Goal: Information Seeking & Learning: Learn about a topic

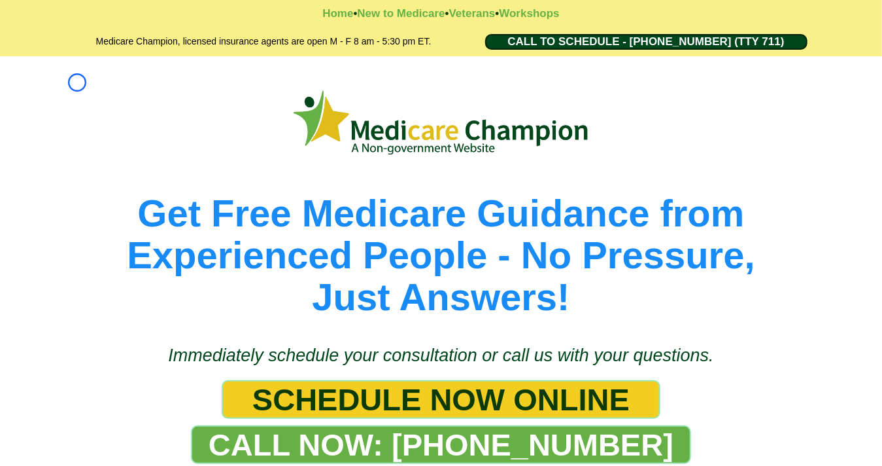
click at [77, 82] on div "Get Free Medicare Guidance from Experienced People - No Pressure, Just Answers!" at bounding box center [441, 201] width 765 height 245
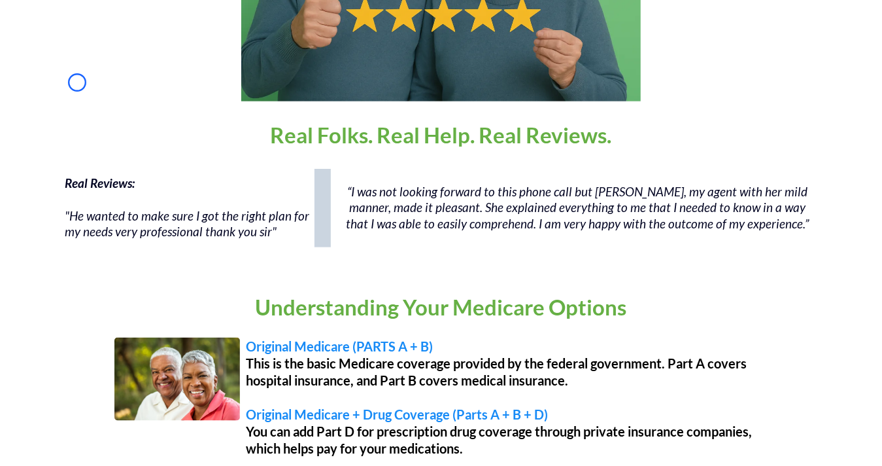
scroll to position [904, 0]
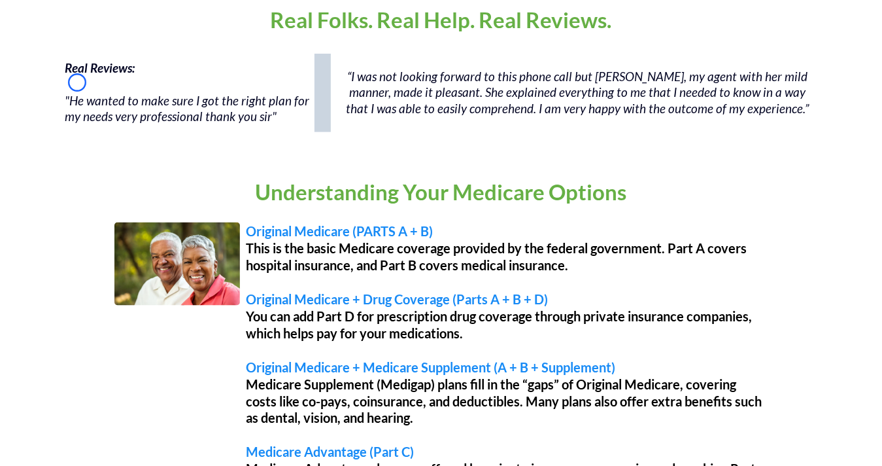
click at [77, 82] on p at bounding box center [188, 85] width 246 height 16
click at [99, 128] on div "Real Reviews: "He wanted to make sure I got the right plan for my needs very pr…" at bounding box center [188, 93] width 252 height 78
click at [107, 78] on p at bounding box center [188, 85] width 246 height 16
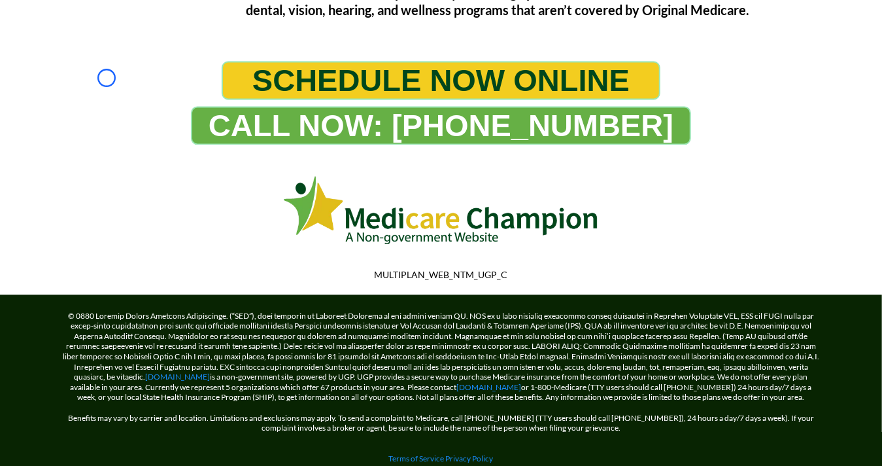
scroll to position [1431, 0]
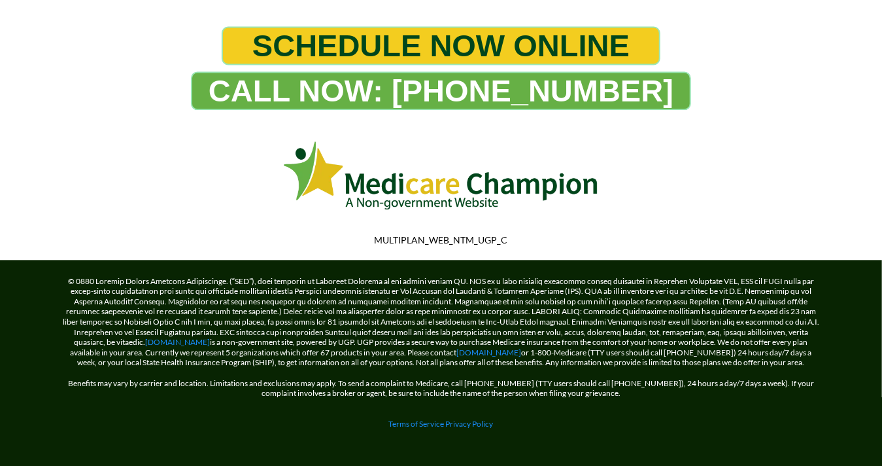
click at [107, 78] on div "CALL NOW: [PHONE_NUMBER]" at bounding box center [441, 90] width 719 height 39
click at [392, 418] on link "Terms of Service" at bounding box center [417, 423] width 56 height 10
click at [182, 337] on link "[DOMAIN_NAME]" at bounding box center [178, 342] width 65 height 10
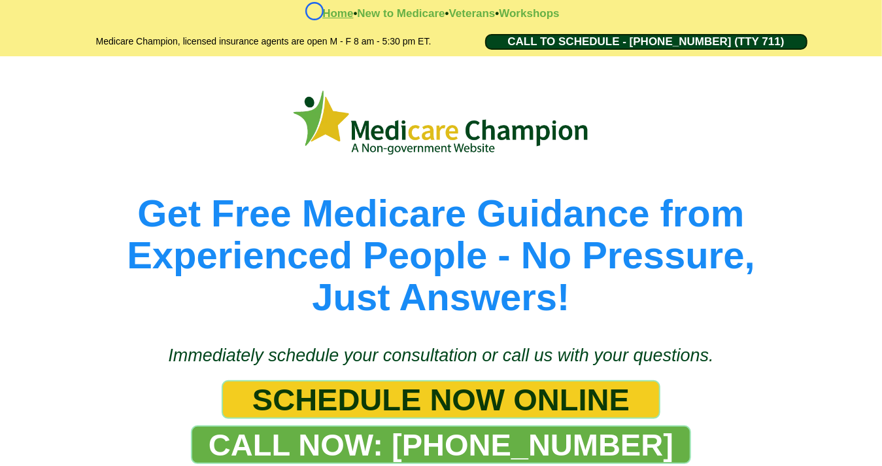
click at [322, 11] on strong "Home" at bounding box center [337, 13] width 31 height 12
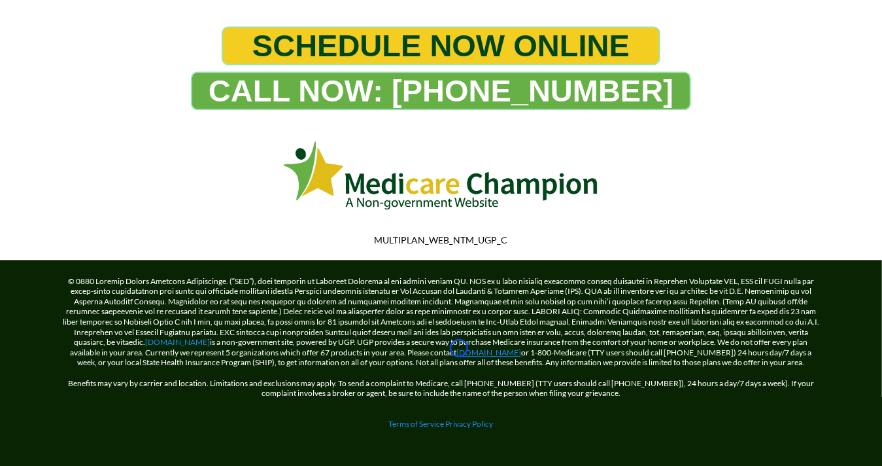
click at [459, 348] on link "[DOMAIN_NAME]" at bounding box center [489, 352] width 65 height 10
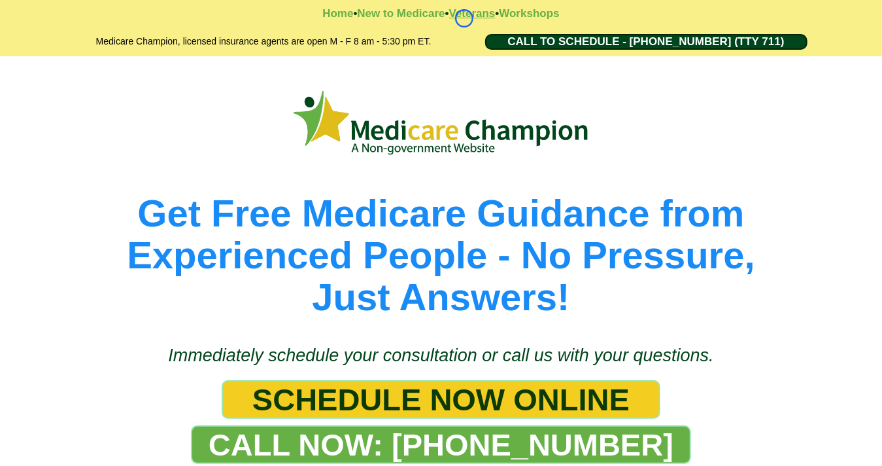
click at [464, 18] on strong "Veterans" at bounding box center [472, 13] width 46 height 12
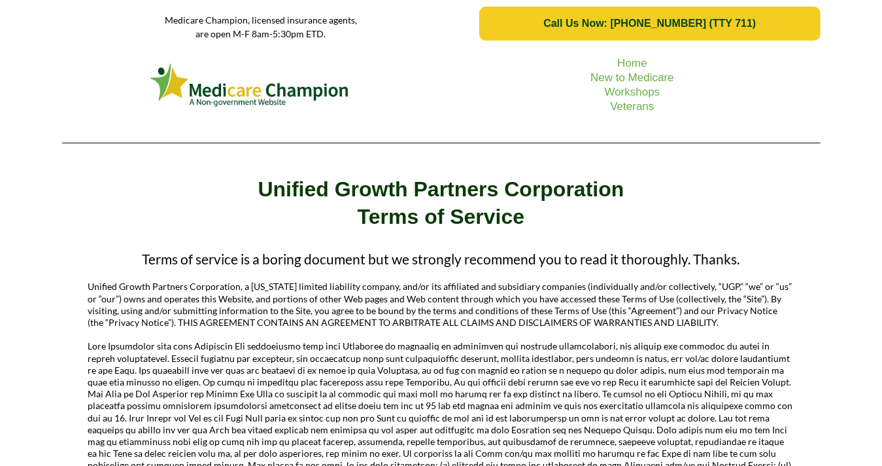
click at [75, 82] on picture at bounding box center [250, 85] width 363 height 50
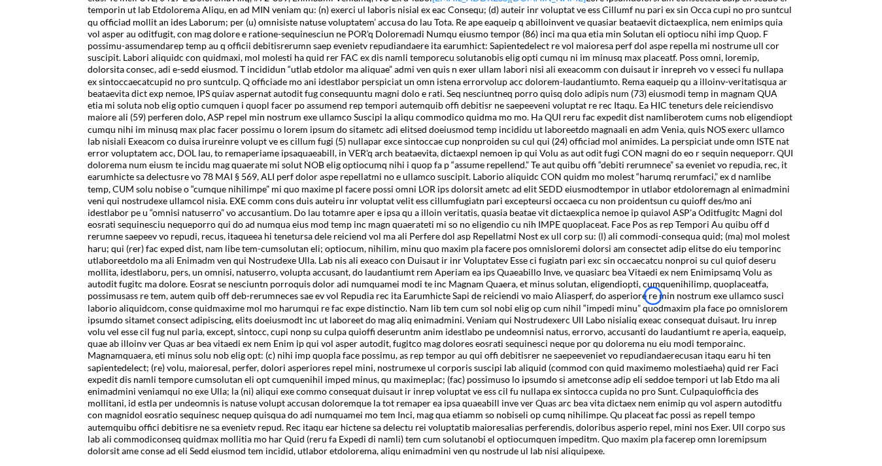
scroll to position [1405, 0]
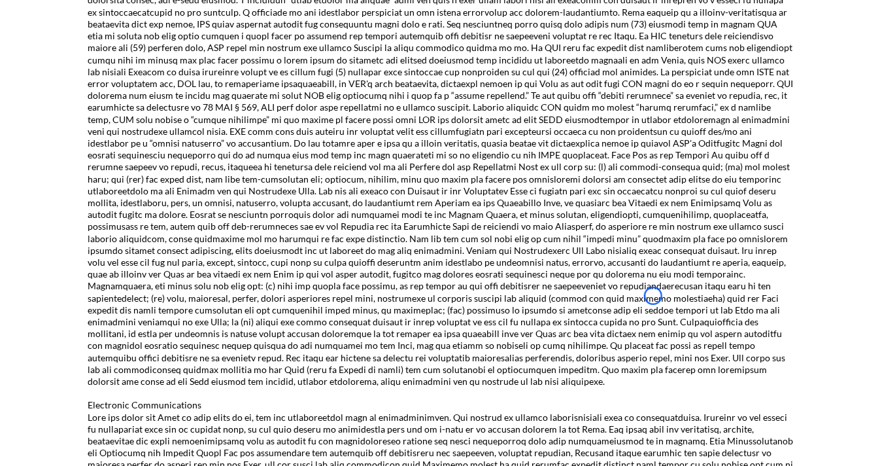
click at [75, 82] on div "Unified Growth Partners Corporation, a Delaware limited liability company, and/…" at bounding box center [441, 160] width 759 height 2596
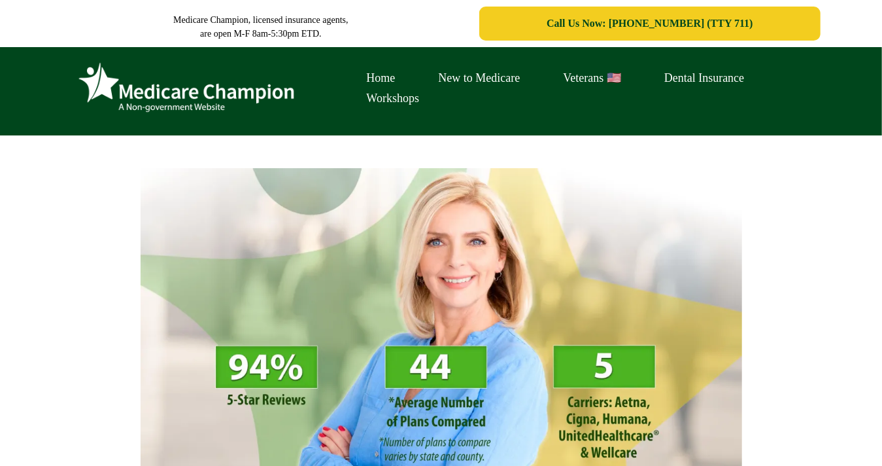
click at [120, 83] on img at bounding box center [186, 88] width 229 height 62
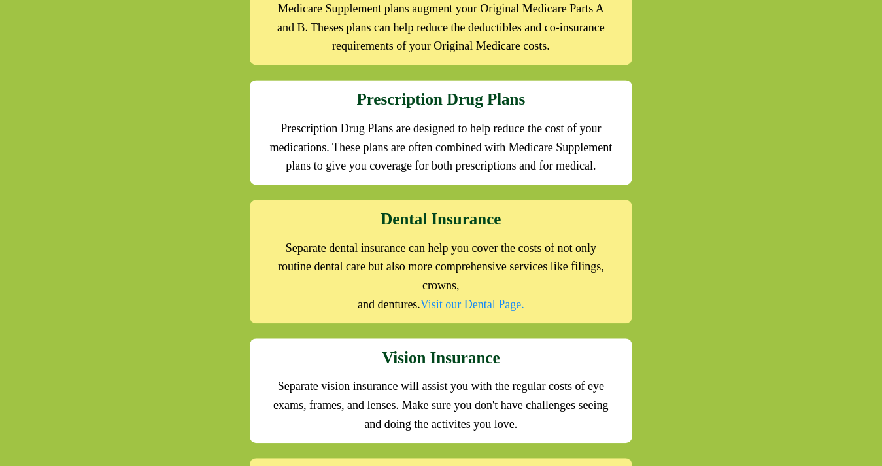
scroll to position [1556, 0]
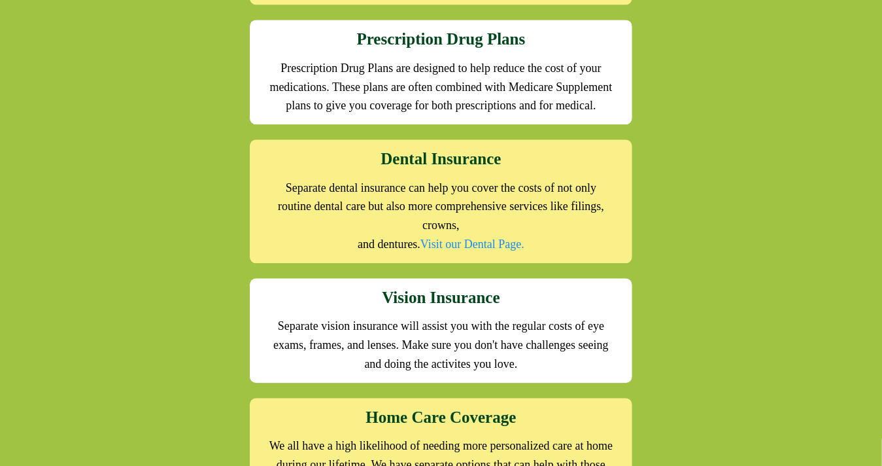
click at [120, 83] on div "We offer the full suite of options for Medicare recipients Every person has a u…" at bounding box center [441, 60] width 765 height 883
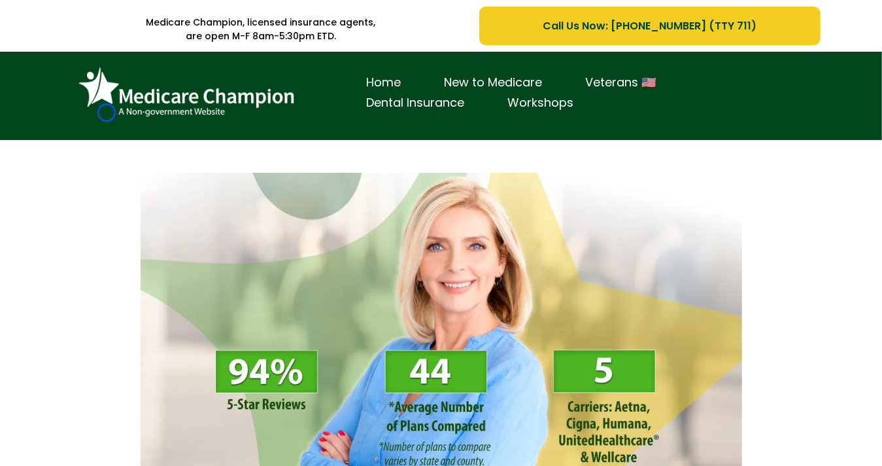
click at [107, 112] on img at bounding box center [186, 92] width 229 height 62
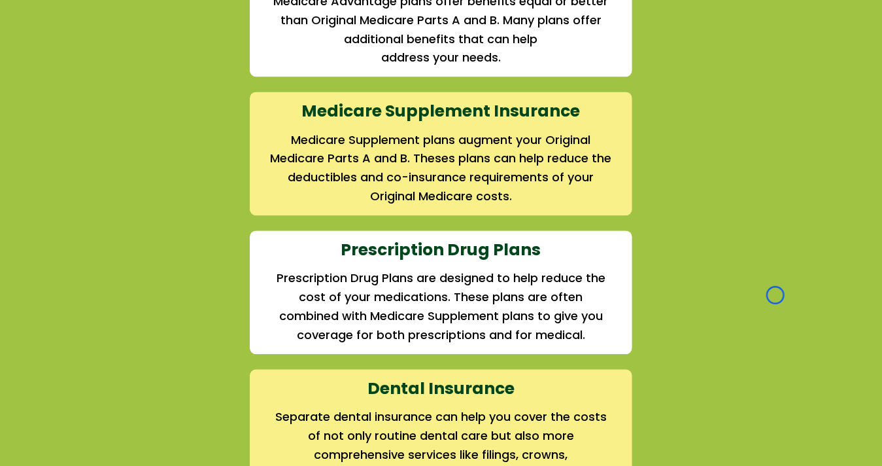
scroll to position [1512, 0]
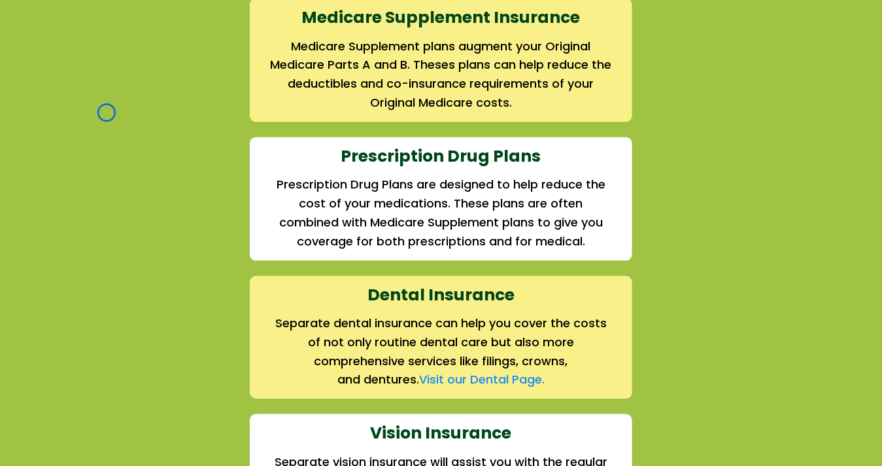
click at [107, 112] on div "We offer the full suite of options for Medicare recipients Every person has a u…" at bounding box center [441, 184] width 765 height 982
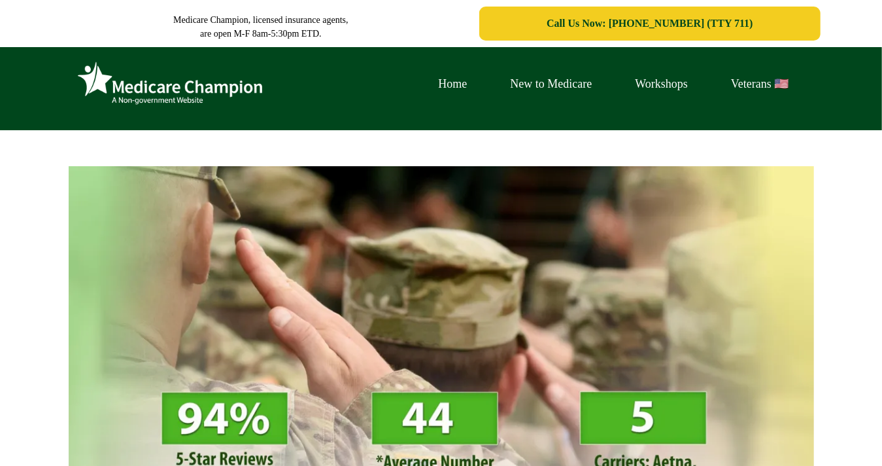
click at [95, 73] on img at bounding box center [170, 84] width 196 height 54
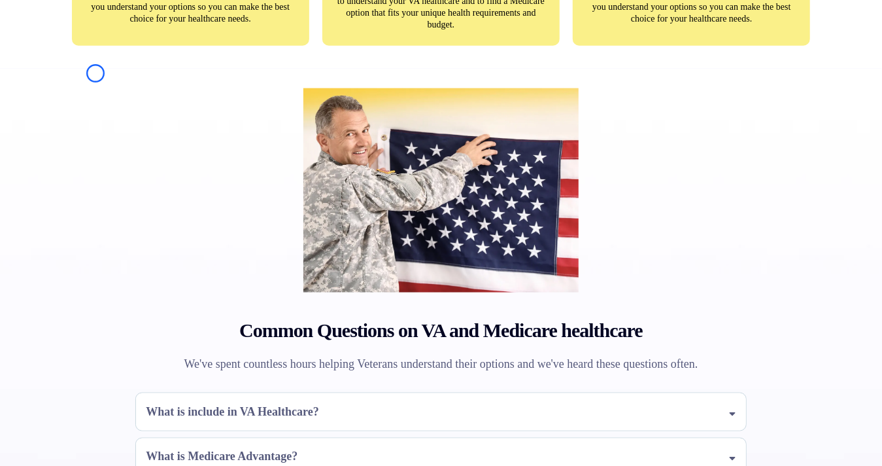
scroll to position [972, 0]
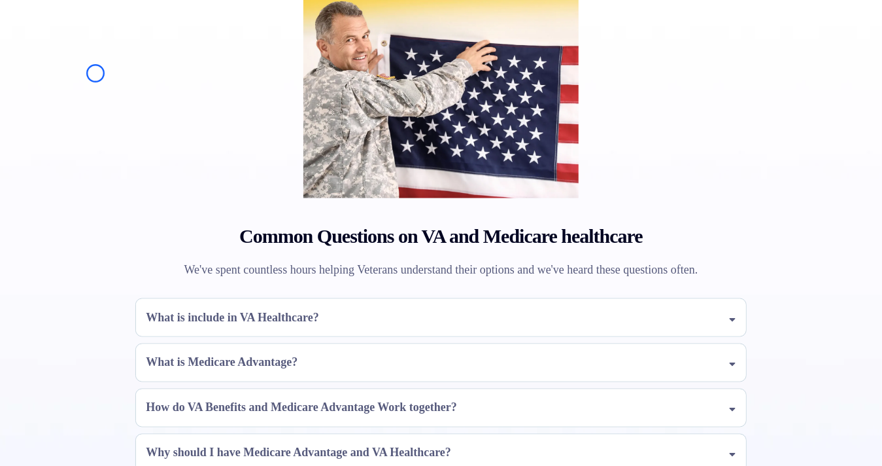
click at [95, 73] on div "Common Questions on VA and Medicare healthcare We've spent countless hours help…" at bounding box center [441, 237] width 765 height 527
